Goal: Browse casually: Explore the website without a specific task or goal

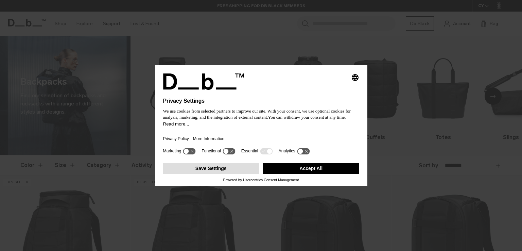
click at [205, 170] on button "Save Settings" at bounding box center [211, 168] width 96 height 11
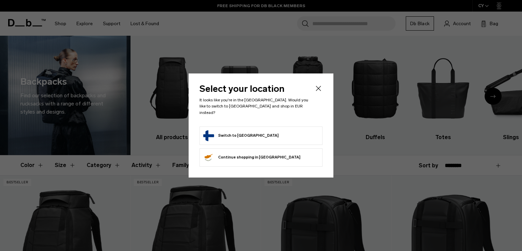
click at [238, 131] on button "Switch to Finland" at bounding box center [240, 135] width 75 height 11
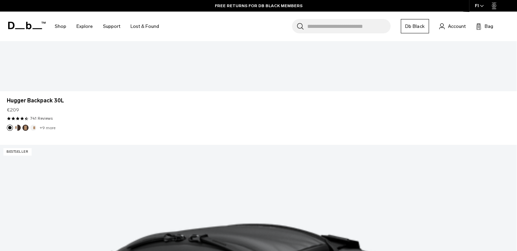
scroll to position [1297, 0]
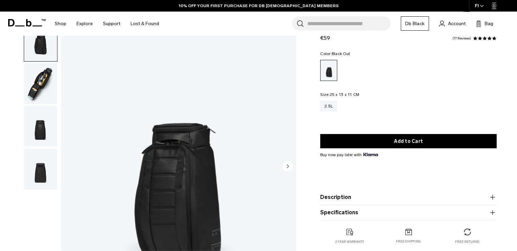
scroll to position [136, 0]
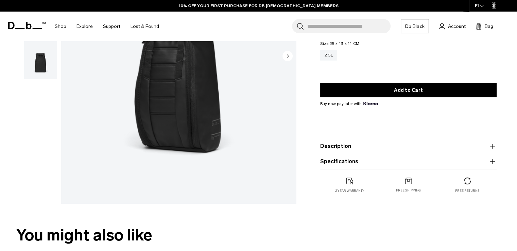
click at [288, 121] on img "1 / 4" at bounding box center [178, 56] width 235 height 293
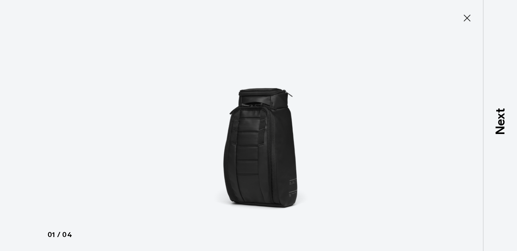
scroll to position [68, 0]
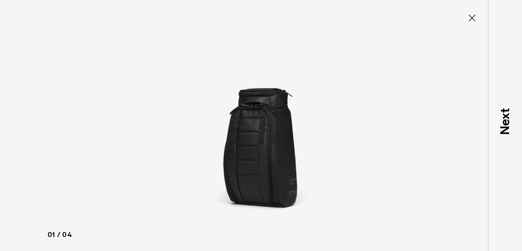
click at [475, 15] on icon at bounding box center [472, 18] width 11 height 11
click at [473, 18] on div "Search for Bags, Luggage... Search Close Trending Products All Products Hugger …" at bounding box center [340, 24] width 353 height 24
click at [472, 17] on div "Search for Bags, Luggage... Search Close Trending Products All Products Hugger …" at bounding box center [340, 24] width 353 height 24
click at [502, 69] on div "Hugger Wash Bag €59 4.8 star rating 17 Reviews Color: Black Out Out of stock Si…" at bounding box center [412, 140] width 219 height 236
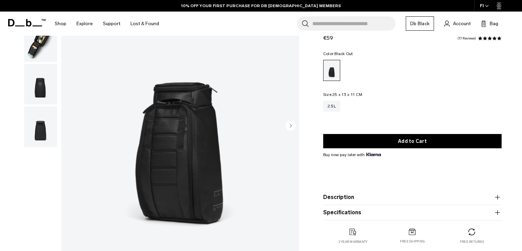
click at [54, 229] on div at bounding box center [38, 126] width 37 height 297
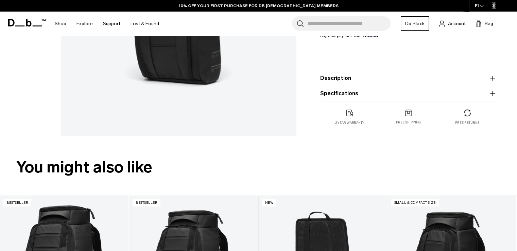
scroll to position [0, 0]
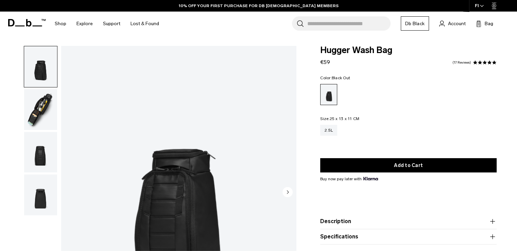
click at [287, 192] on circle "Next slide" at bounding box center [288, 192] width 10 height 10
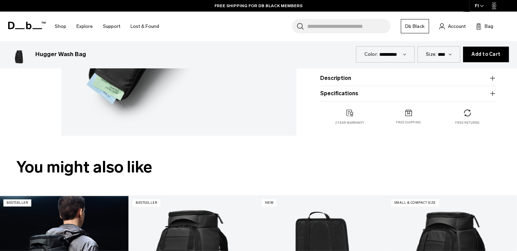
scroll to position [340, 0]
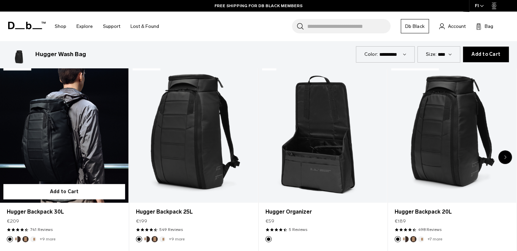
click at [87, 136] on link "Hugger Backpack 30L" at bounding box center [64, 131] width 129 height 143
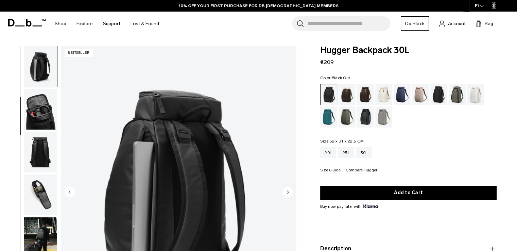
click at [36, 198] on img "button" at bounding box center [40, 194] width 33 height 41
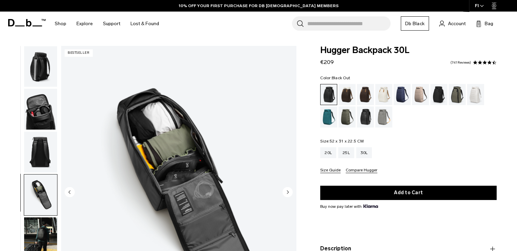
scroll to position [165, 0]
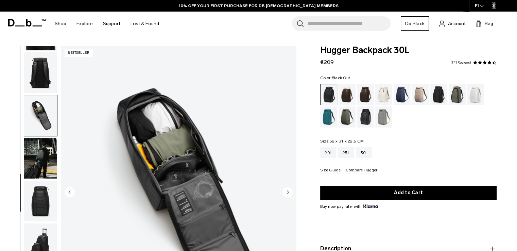
click at [42, 152] on img "button" at bounding box center [40, 158] width 33 height 41
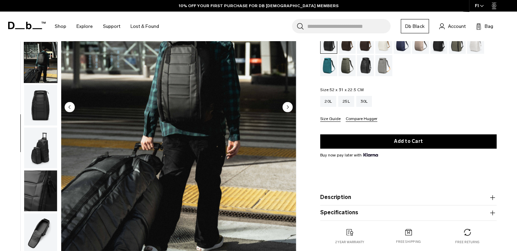
scroll to position [136, 0]
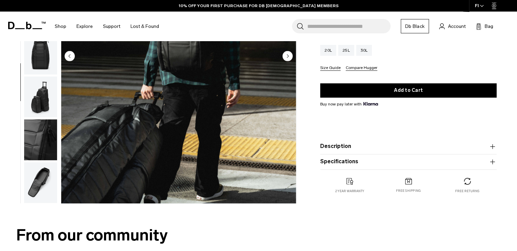
click at [37, 167] on img "button" at bounding box center [40, 182] width 33 height 41
click at [38, 170] on img "button" at bounding box center [40, 182] width 33 height 41
click at [287, 127] on img "11 / 11" at bounding box center [178, 56] width 235 height 293
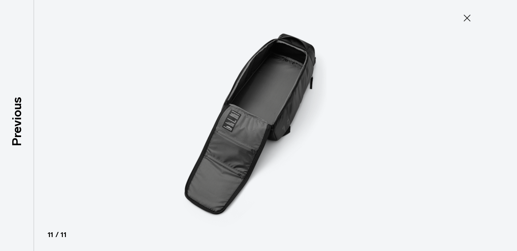
scroll to position [172, 0]
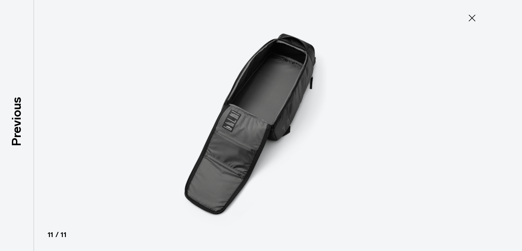
click at [473, 18] on icon at bounding box center [472, 18] width 11 height 11
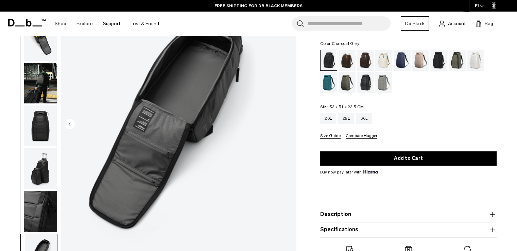
scroll to position [176, 0]
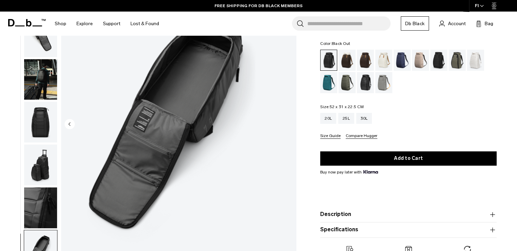
click at [37, 164] on img "button" at bounding box center [40, 164] width 33 height 41
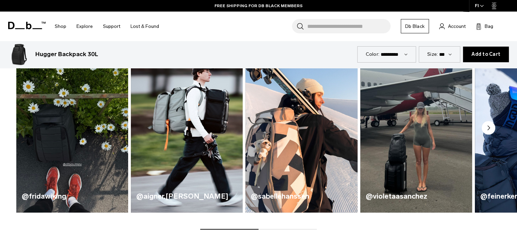
scroll to position [340, 0]
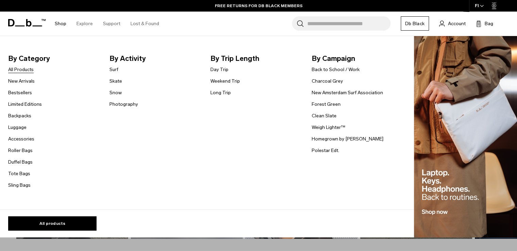
click at [20, 71] on link "All Products" at bounding box center [20, 69] width 25 height 7
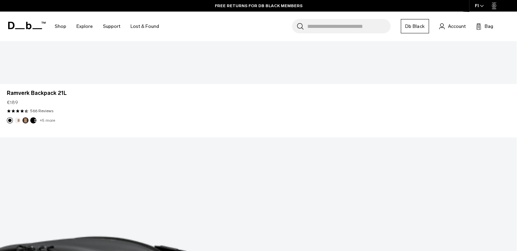
scroll to position [2312, 0]
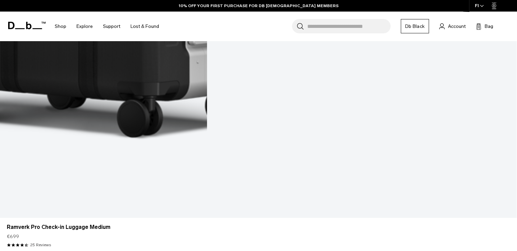
scroll to position [4416, 0]
